Goal: Transaction & Acquisition: Obtain resource

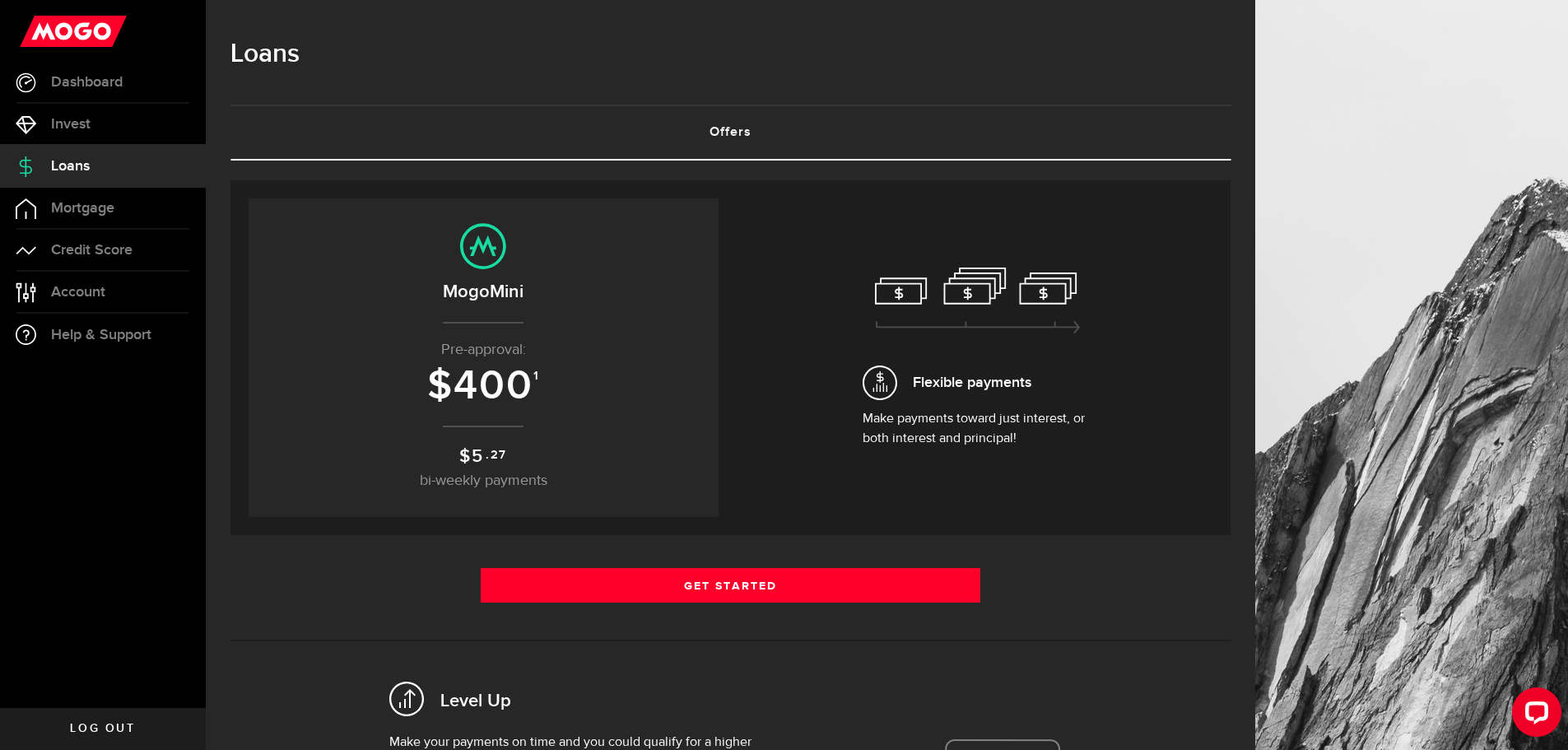
click at [739, 128] on link "Offers (requires attention)" at bounding box center [730, 132] width 1000 height 52
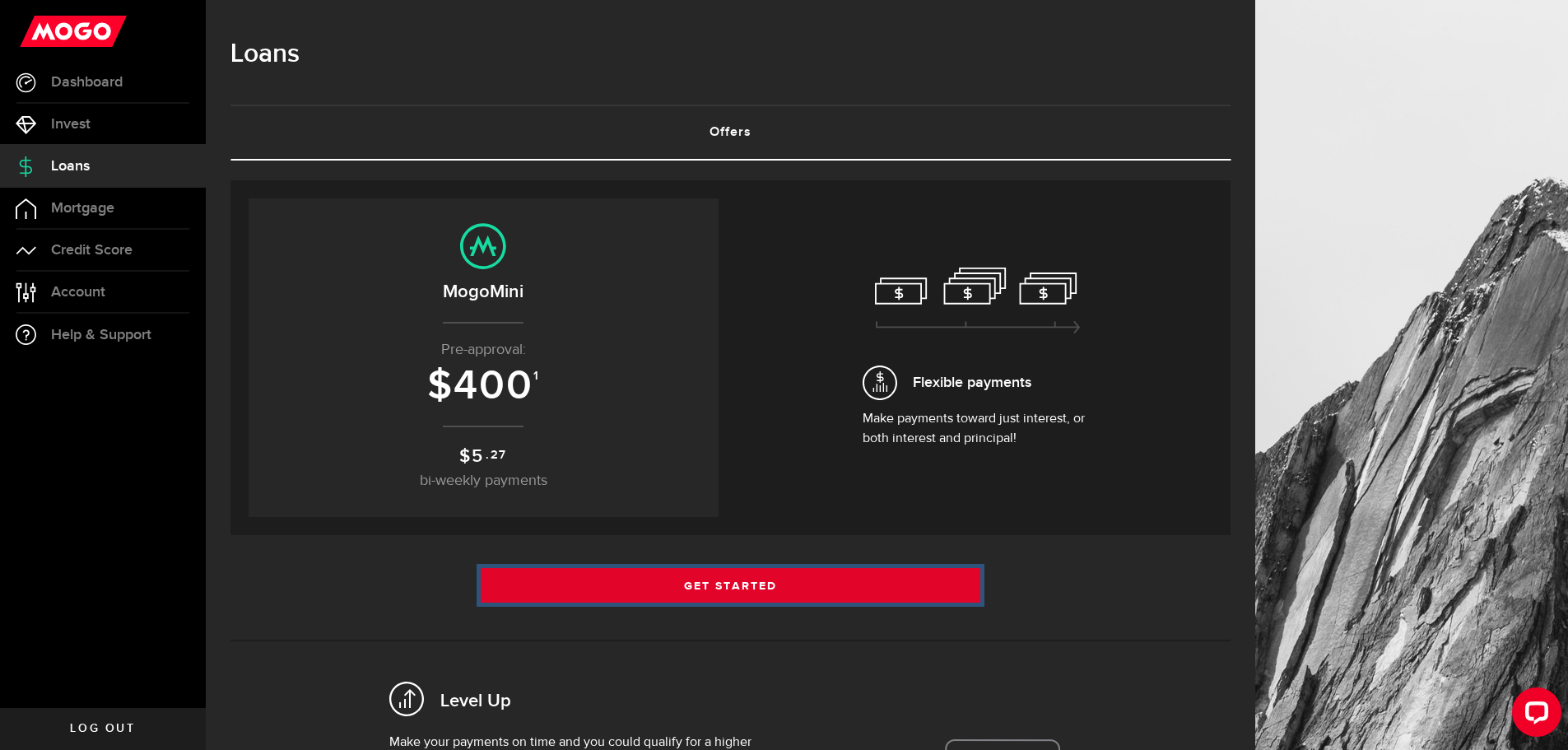
click at [829, 578] on link "Get Started" at bounding box center [730, 585] width 500 height 35
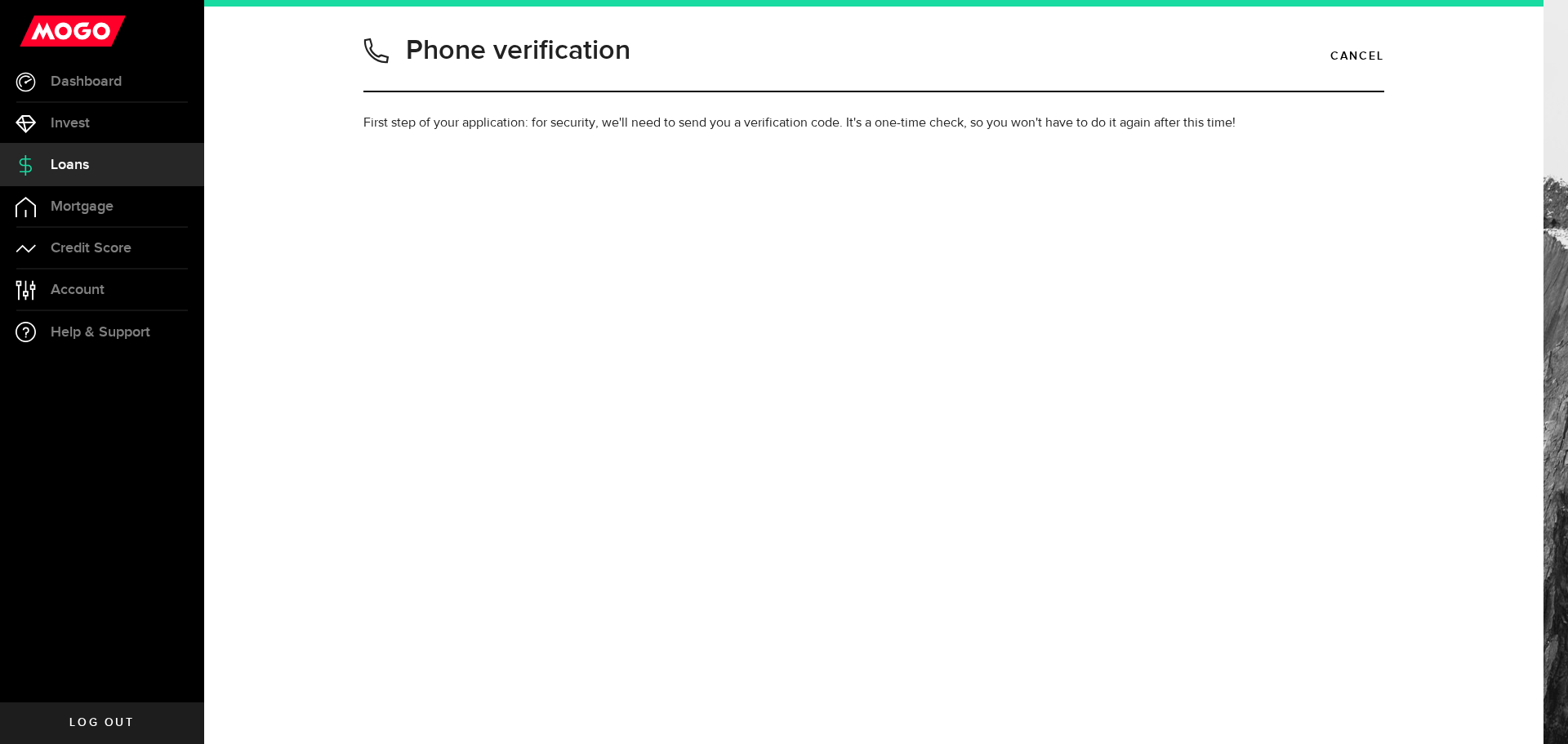
type input "7788475456"
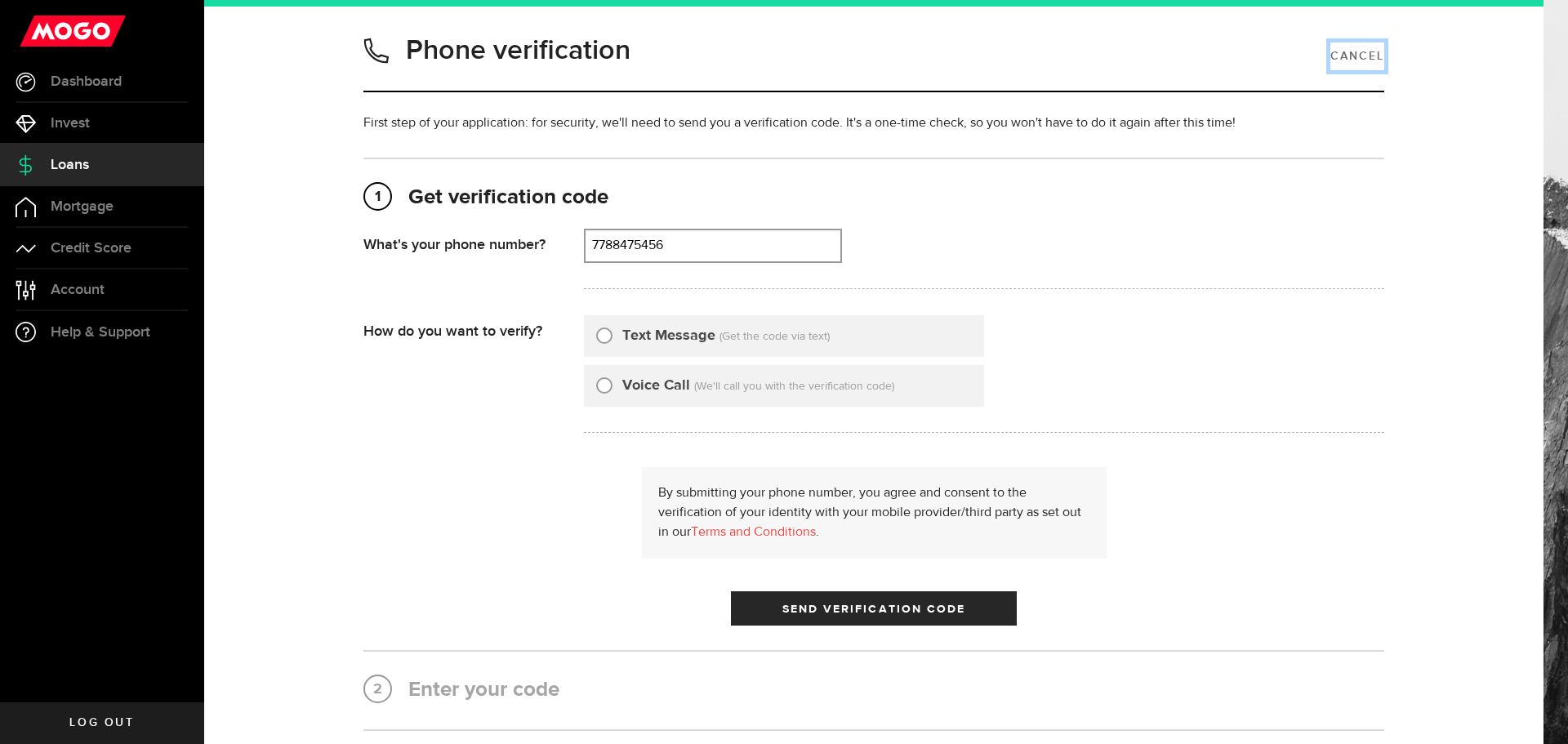
click at [1375, 59] on link "Cancel" at bounding box center [1357, 56] width 54 height 27
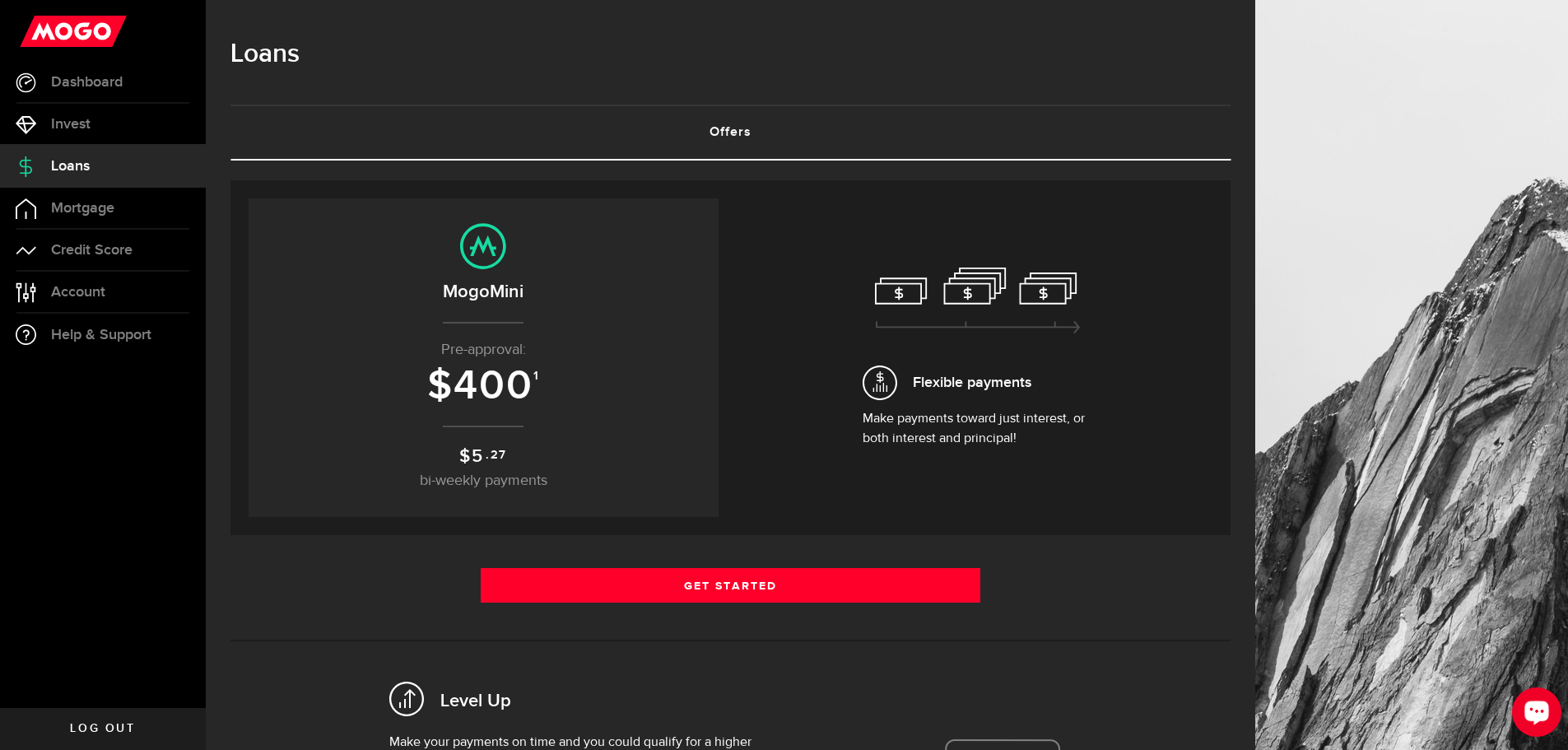
click at [1532, 711] on icon "Open LiveChat chat widget" at bounding box center [1537, 712] width 16 height 11
